Goal: Obtain resource: Download file/media

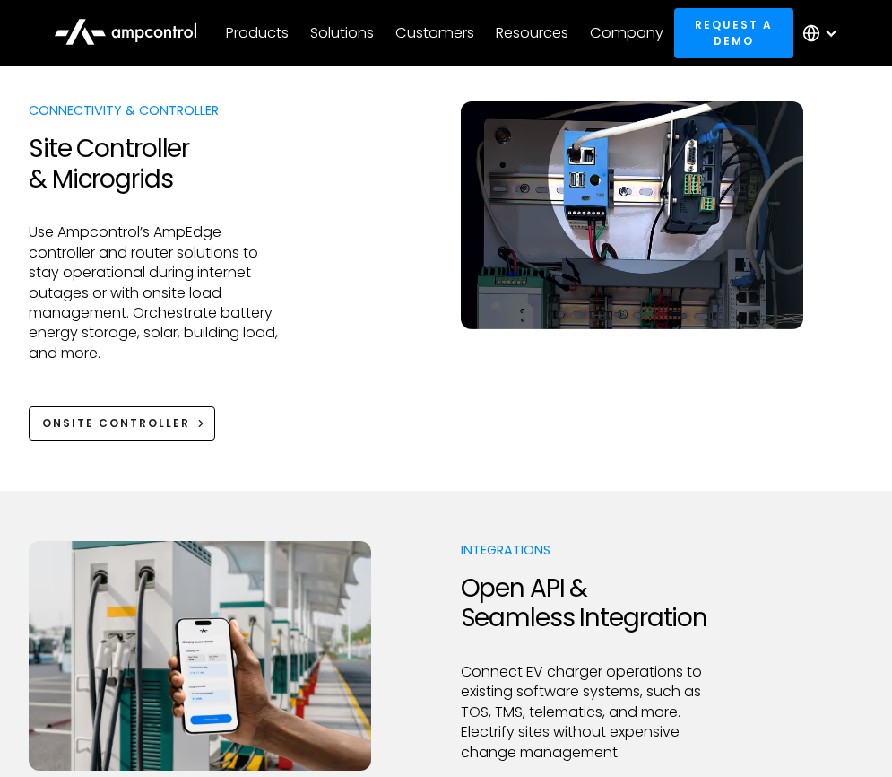
scroll to position [2076, 0]
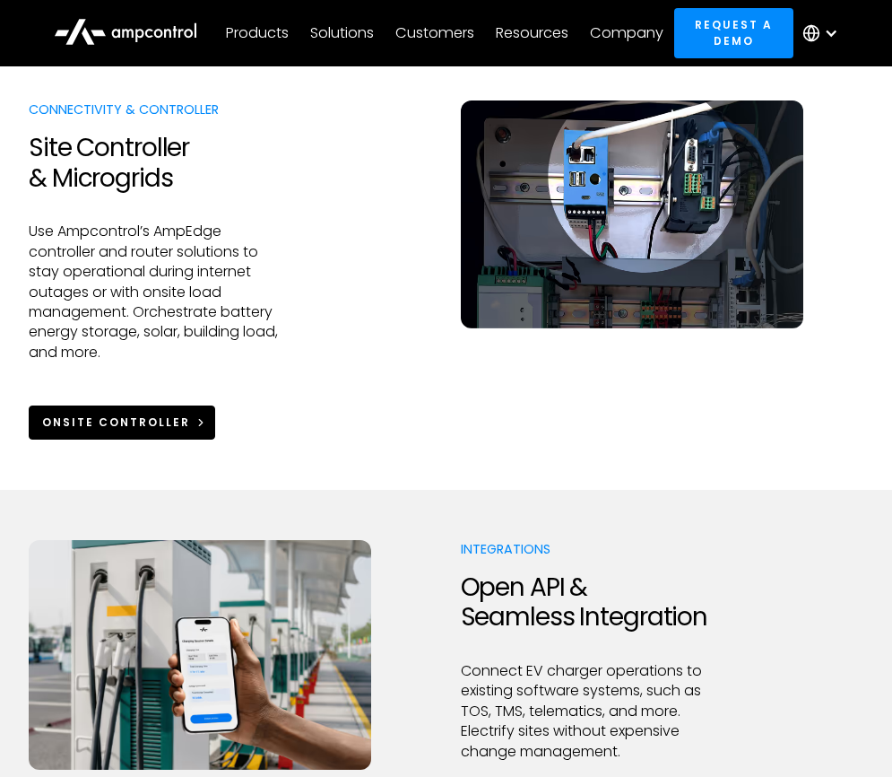
click at [196, 416] on icon at bounding box center [201, 422] width 13 height 13
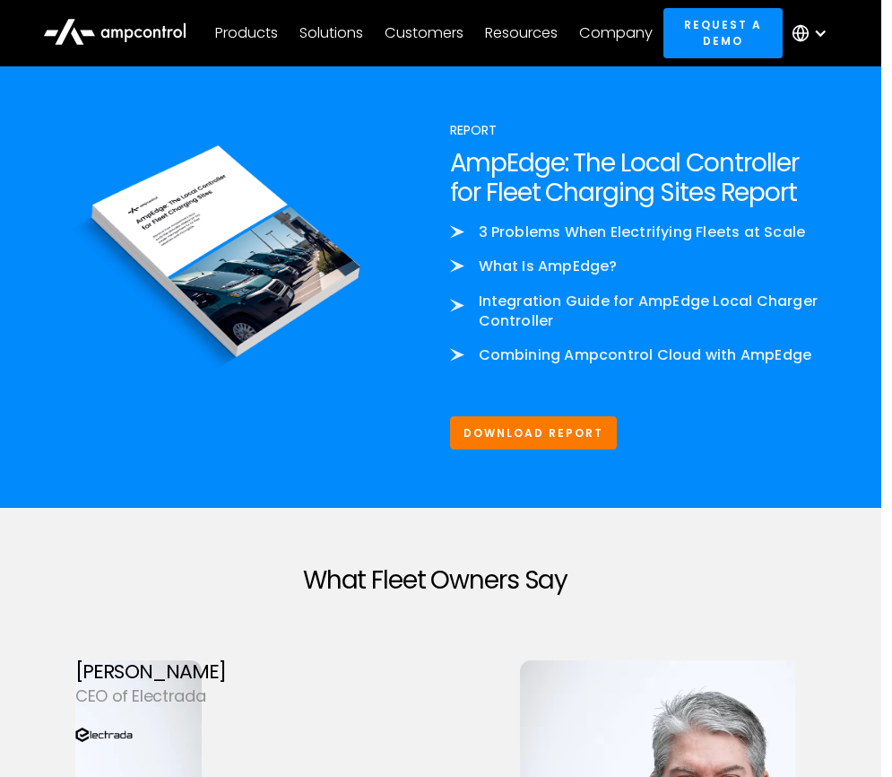
scroll to position [4423, 11]
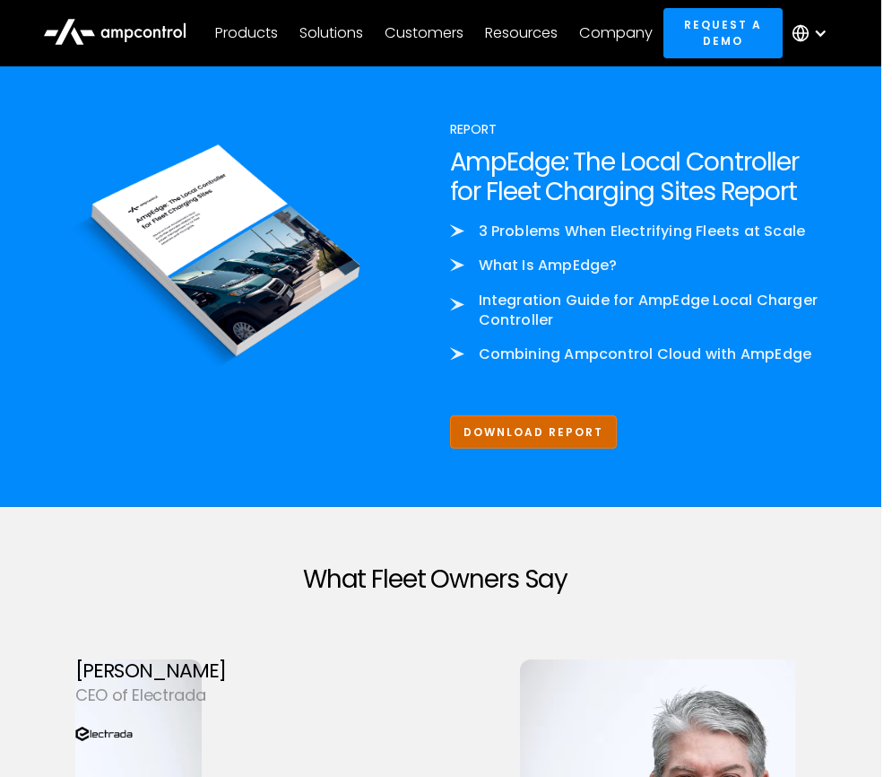
click at [568, 415] on link "Download Report" at bounding box center [534, 431] width 168 height 33
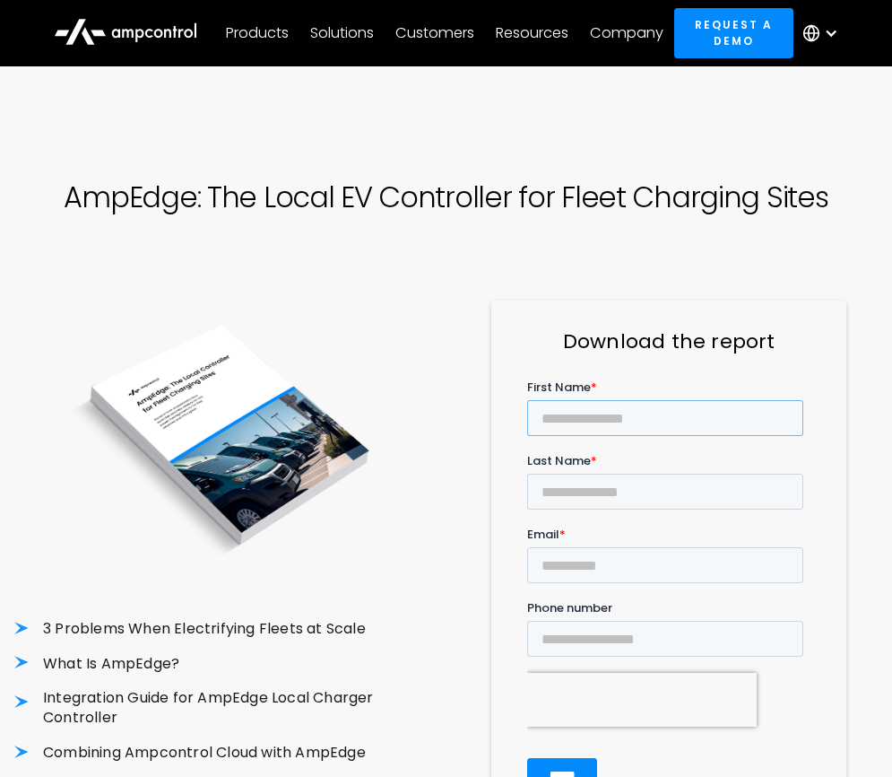
click at [581, 428] on input "First Name *" at bounding box center [665, 417] width 276 height 36
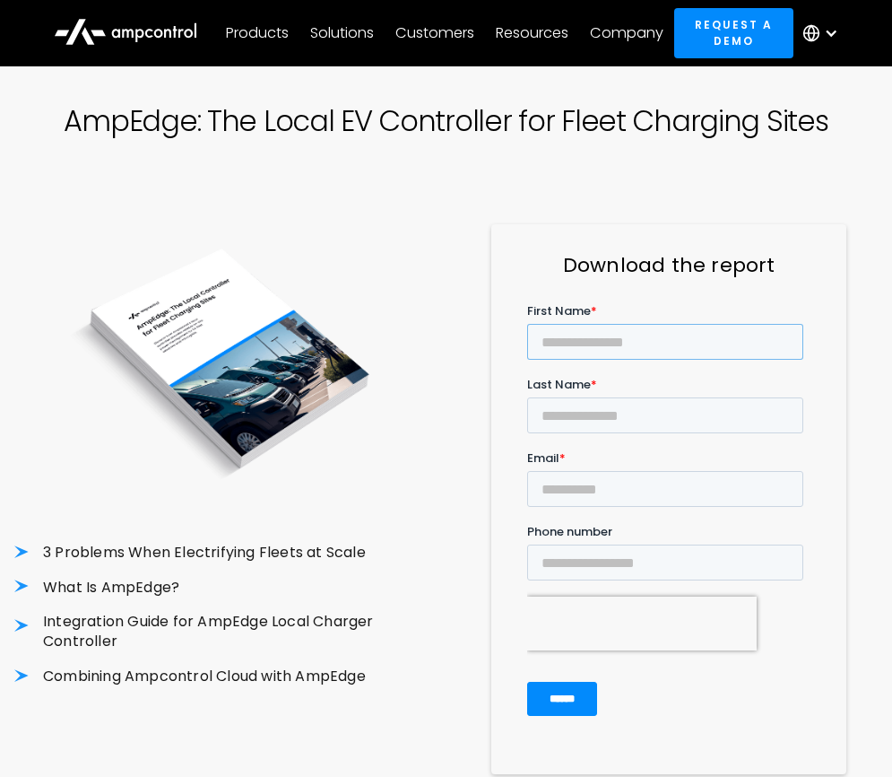
scroll to position [89, 0]
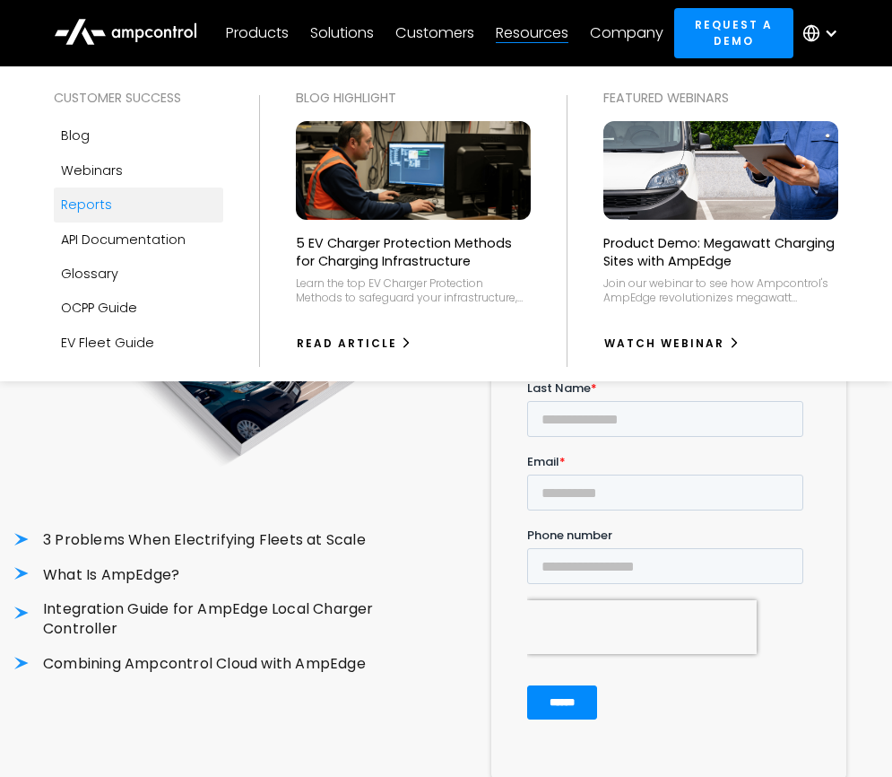
click at [97, 204] on div "Reports" at bounding box center [86, 205] width 51 height 20
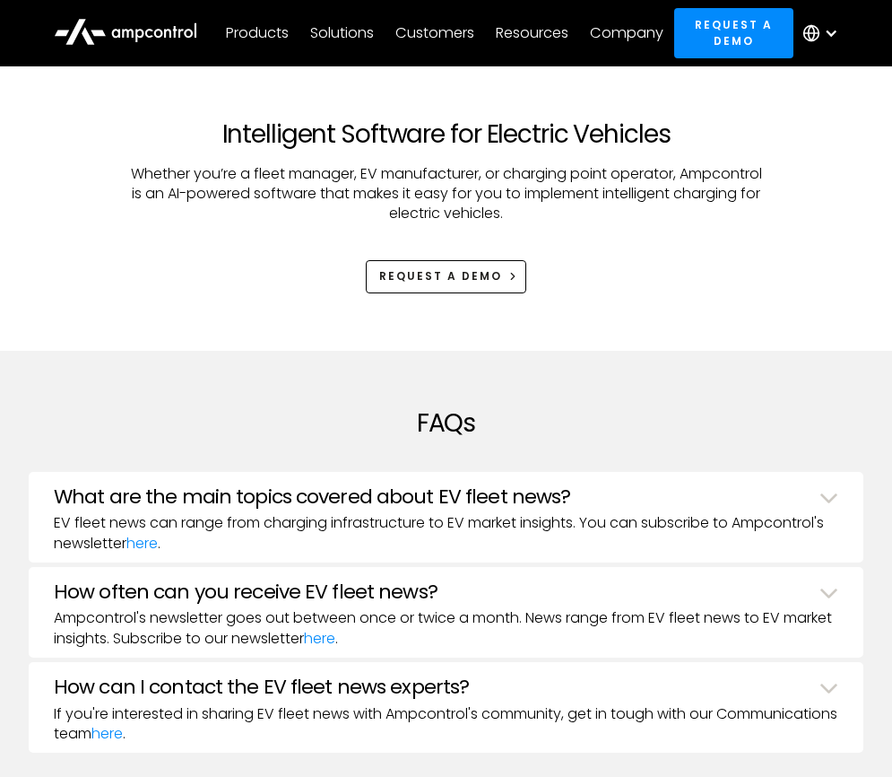
scroll to position [1408, 0]
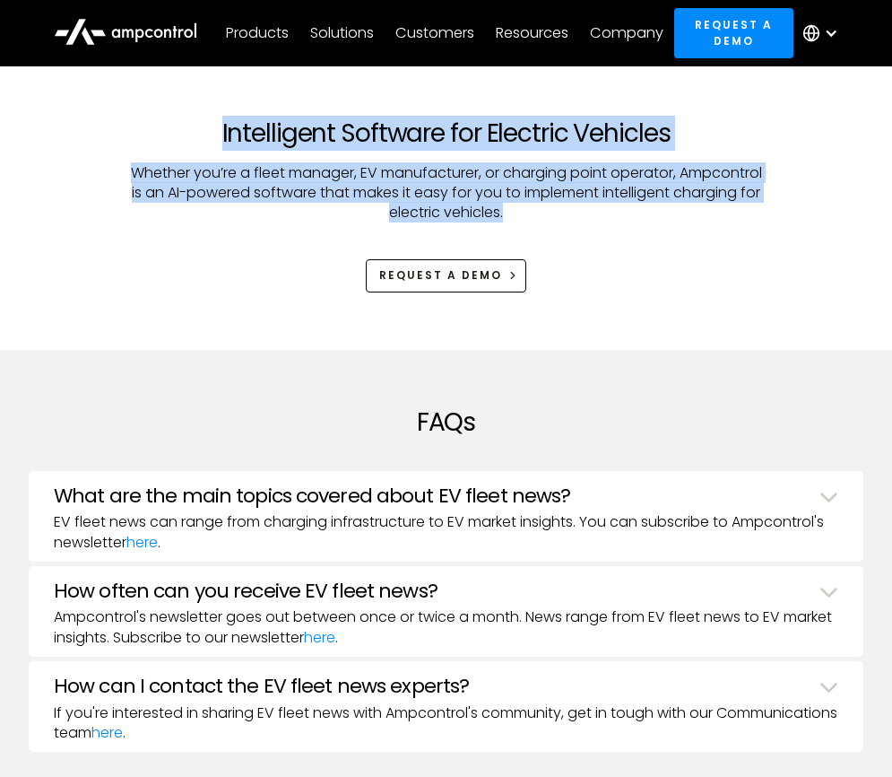
drag, startPoint x: 222, startPoint y: 100, endPoint x: 691, endPoint y: 203, distance: 480.2
click at [691, 203] on div "Intelligent Software for Electric Vehicles Whether you’re a fleet manager, EV m…" at bounding box center [446, 205] width 789 height 174
copy div "Intelligent Software for Electric Vehicles Whether you’re a fleet manager, EV m…"
